Goal: Transaction & Acquisition: Book appointment/travel/reservation

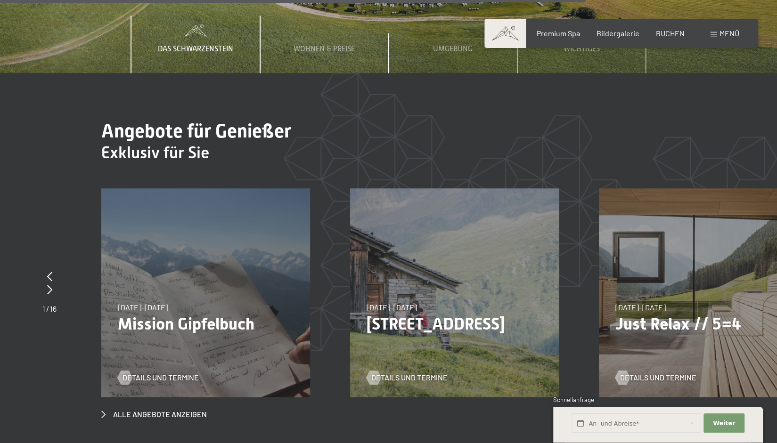
scroll to position [3330, 0]
click at [665, 33] on span "BUCHEN" at bounding box center [670, 31] width 29 height 9
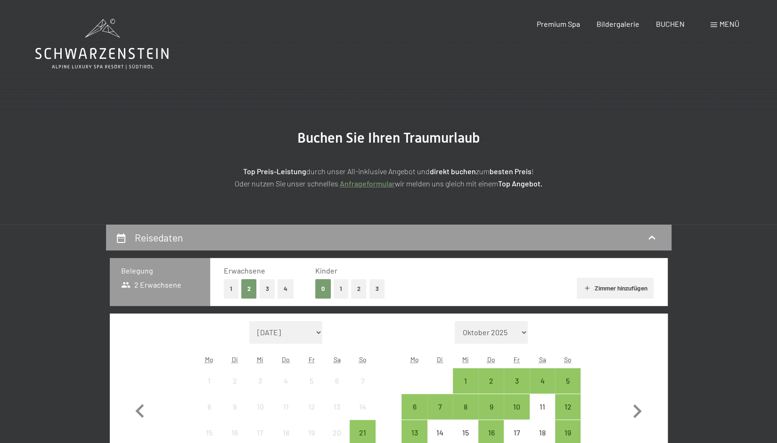
click at [358, 287] on button "2" at bounding box center [359, 288] width 16 height 19
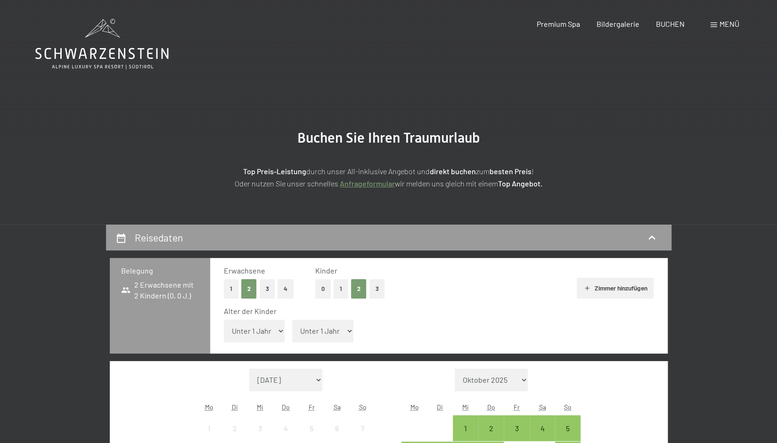
click at [267, 330] on select "Unter 1 Jahr 1 Jahr 2 Jahre 3 Jahre 4 Jahre 5 Jahre 6 Jahre 7 Jahre 8 Jahre 9 J…" at bounding box center [254, 331] width 61 height 23
select select "8"
click at [224, 320] on select "Unter 1 Jahr 1 Jahr 2 Jahre 3 Jahre 4 Jahre 5 Jahre 6 Jahre 7 Jahre 8 Jahre 9 J…" at bounding box center [254, 331] width 61 height 23
click at [313, 327] on select "Unter 1 Jahr 1 Jahr 2 Jahre 3 Jahre 4 Jahre 5 Jahre 6 Jahre 7 Jahre 8 Jahre 9 J…" at bounding box center [322, 331] width 61 height 23
select select "4"
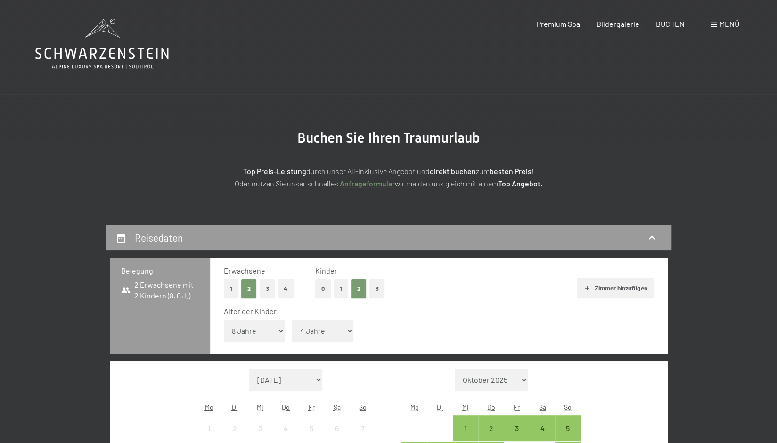
click at [292, 320] on select "Unter 1 Jahr 1 Jahr 2 Jahre 3 Jahre 4 Jahre 5 Jahre 6 Jahre 7 Jahre 8 Jahre 9 J…" at bounding box center [322, 331] width 61 height 23
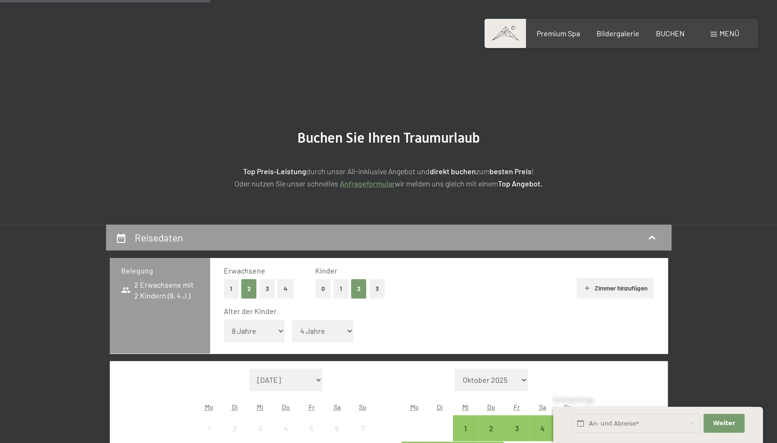
scroll to position [274, 0]
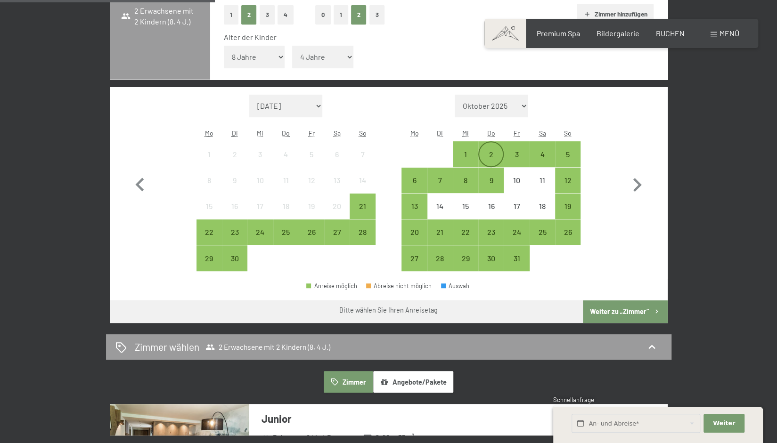
click at [490, 153] on div "2" at bounding box center [491, 163] width 24 height 24
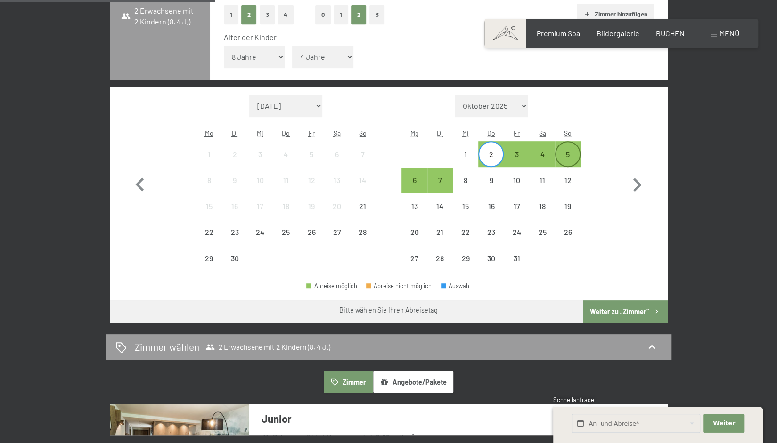
click at [563, 151] on div "5" at bounding box center [568, 163] width 24 height 24
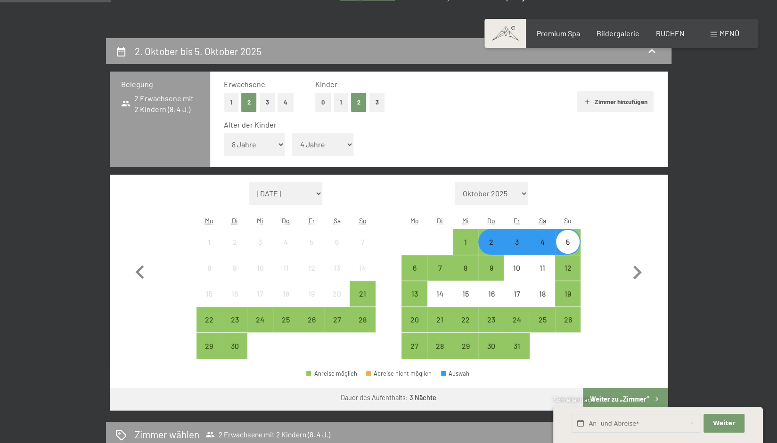
scroll to position [189, 0]
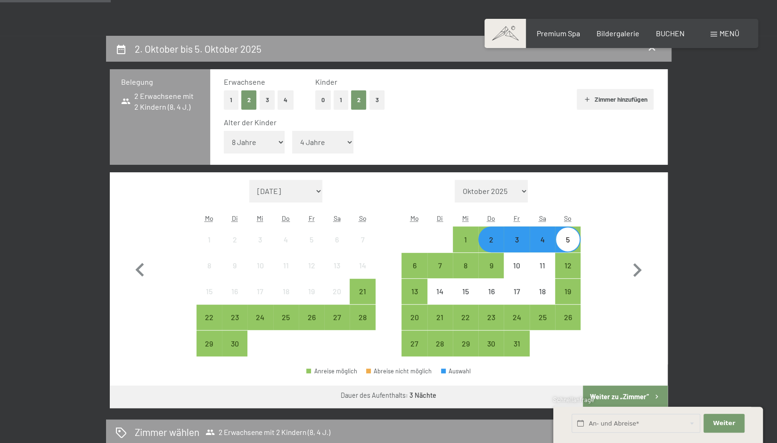
click at [321, 96] on button "0" at bounding box center [323, 99] width 16 height 19
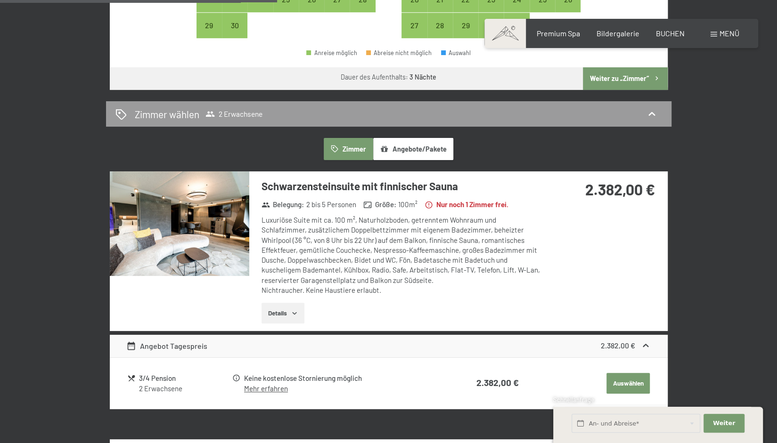
scroll to position [460, 0]
